Goal: Information Seeking & Learning: Learn about a topic

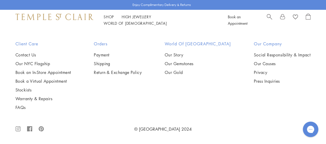
scroll to position [2288, 0]
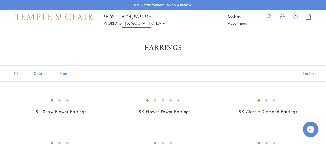
click at [132, 18] on li "High Jewellery High Jewellery" at bounding box center [136, 17] width 30 height 6
click at [133, 19] on link "High Jewellery High Jewellery" at bounding box center [136, 16] width 30 height 5
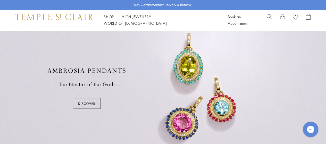
scroll to position [129, 0]
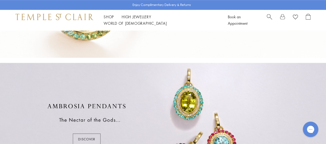
scroll to position [119, 0]
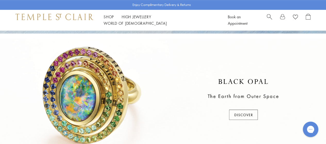
click at [242, 115] on div at bounding box center [163, 100] width 326 height 122
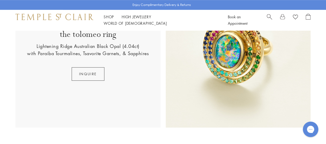
scroll to position [129, 0]
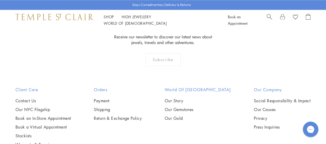
scroll to position [380, 0]
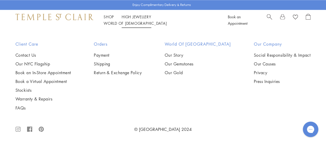
click at [131, 19] on link "High Jewellery High Jewellery" at bounding box center [136, 16] width 30 height 5
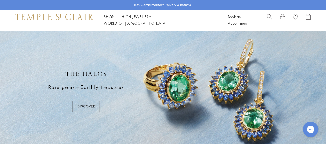
click at [89, 103] on div at bounding box center [163, 91] width 326 height 122
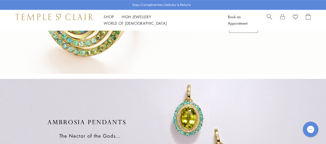
scroll to position [257, 0]
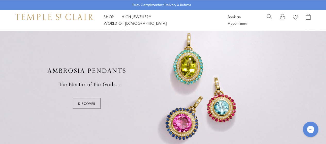
click at [90, 100] on div at bounding box center [163, 88] width 326 height 122
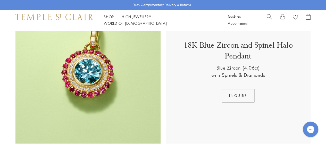
scroll to position [360, 0]
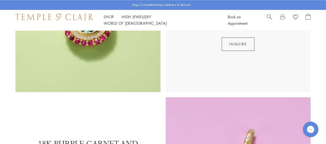
scroll to position [358, 0]
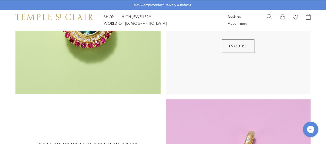
click at [206, 59] on div "18K Blue Zircon and Spinel Halo Pendant Blue Zircon (4.06ct) with Spinels & Dia…" at bounding box center [238, 21] width 145 height 145
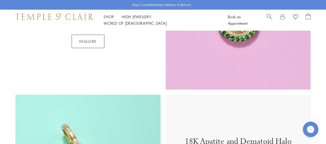
scroll to position [461, 0]
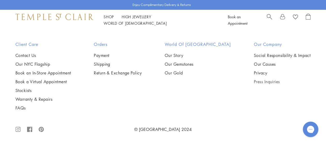
scroll to position [965, 0]
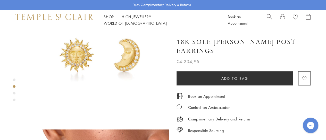
scroll to position [26, 0]
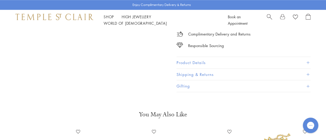
scroll to position [335, 0]
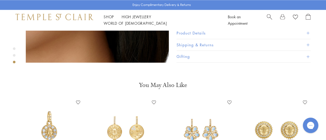
scroll to position [386, 0]
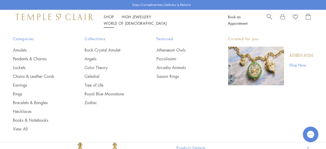
click at [109, 19] on link "Shop Shop" at bounding box center [108, 16] width 10 height 5
click at [112, 94] on link "Royal Blue Moonstone" at bounding box center [109, 94] width 51 height 6
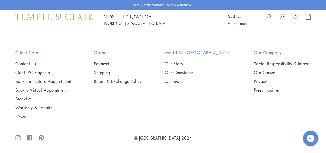
scroll to position [2394, 0]
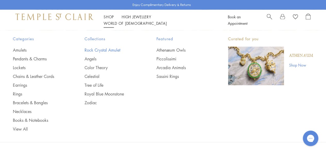
click at [103, 51] on link "Rock Crystal Amulet" at bounding box center [109, 50] width 51 height 6
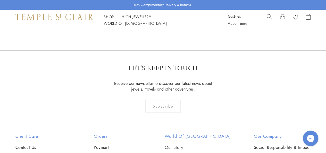
scroll to position [1055, 0]
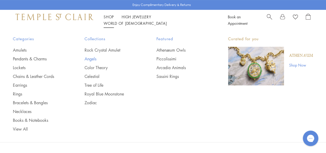
click at [93, 59] on link "Angels" at bounding box center [109, 59] width 51 height 6
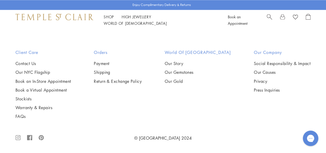
scroll to position [386, 0]
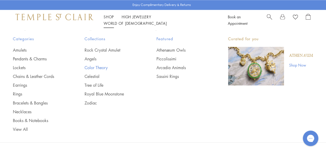
click at [98, 66] on link "Color Theory" at bounding box center [109, 68] width 51 height 6
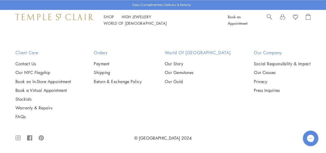
scroll to position [798, 0]
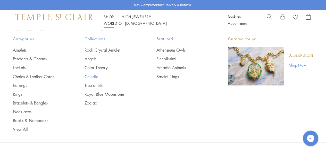
click at [96, 76] on link "Celestial" at bounding box center [109, 76] width 51 height 6
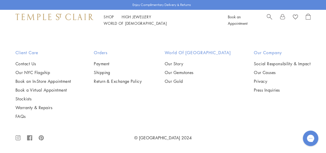
scroll to position [2142, 0]
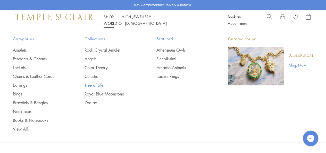
click at [96, 85] on link "Tree of Life" at bounding box center [109, 85] width 51 height 6
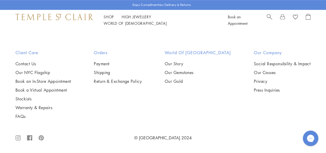
scroll to position [2677, 0]
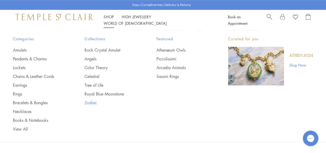
click at [91, 101] on link "Zodiac" at bounding box center [109, 103] width 51 height 6
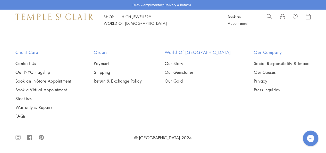
scroll to position [1209, 0]
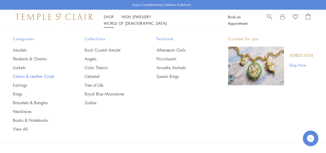
click at [21, 76] on link "Chains & Leather Cords" at bounding box center [38, 76] width 51 height 6
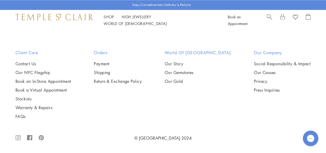
scroll to position [746, 0]
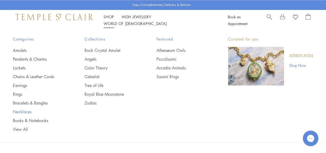
click at [22, 114] on link "Necklaces" at bounding box center [38, 111] width 51 height 6
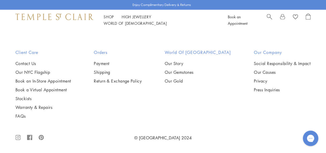
scroll to position [1595, 0]
